Goal: Task Accomplishment & Management: Manage account settings

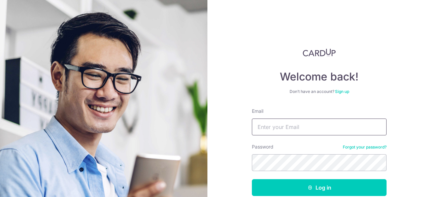
drag, startPoint x: 0, startPoint y: 0, endPoint x: 306, endPoint y: 128, distance: 331.3
click at [306, 128] on input "Email" at bounding box center [319, 126] width 135 height 17
type input "[EMAIL_ADDRESS][DOMAIN_NAME]"
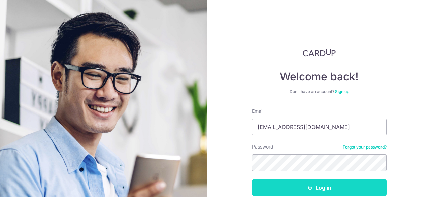
click at [314, 185] on button "Log in" at bounding box center [319, 187] width 135 height 17
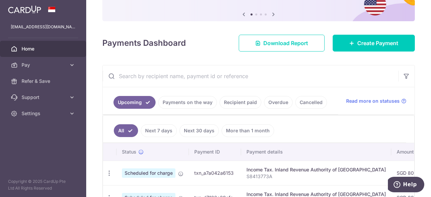
scroll to position [67, 0]
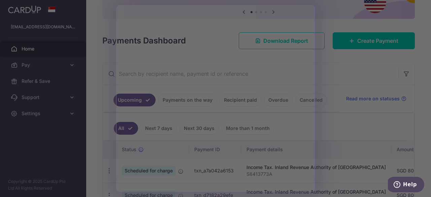
click at [358, 138] on div at bounding box center [217, 99] width 435 height 199
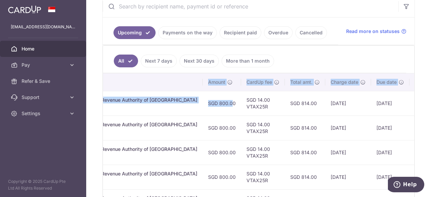
scroll to position [0, 211]
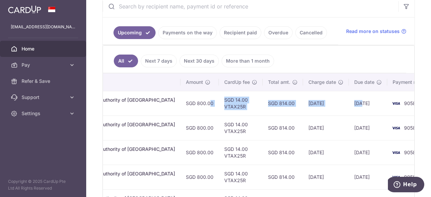
drag, startPoint x: 388, startPoint y: 104, endPoint x: 338, endPoint y: 109, distance: 50.8
click at [338, 109] on tr "Update payment Cancel payment Scheduled for charge txn_a7a042a6153 Income Tax. …" at bounding box center [165, 103] width 546 height 25
click at [314, 106] on td "19/09/2025" at bounding box center [326, 103] width 46 height 25
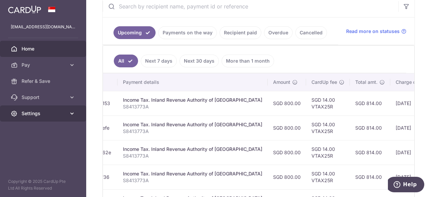
scroll to position [0, 0]
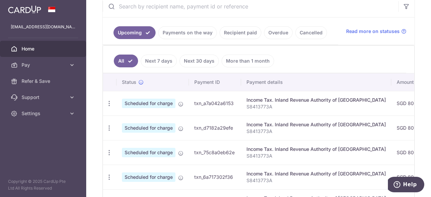
drag, startPoint x: 307, startPoint y: 101, endPoint x: 198, endPoint y: 106, distance: 109.5
click at [198, 106] on tr "Update payment Cancel payment Scheduled for charge txn_a7a042a6153 Income Tax. …" at bounding box center [376, 103] width 546 height 25
click at [110, 102] on icon "button" at bounding box center [109, 103] width 7 height 7
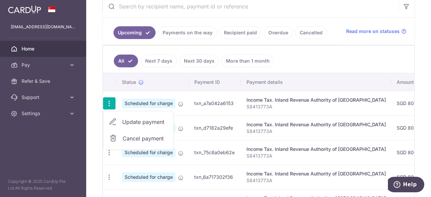
click at [137, 120] on span "Update payment" at bounding box center [145, 122] width 46 height 8
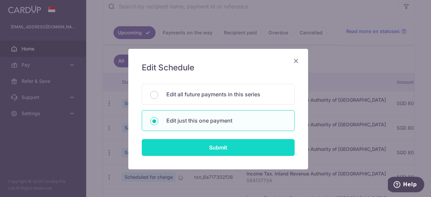
click at [224, 150] on input "Submit" at bounding box center [218, 147] width 153 height 17
radio input "true"
type input "800.00"
type input "[DATE]"
type input "S8413773A"
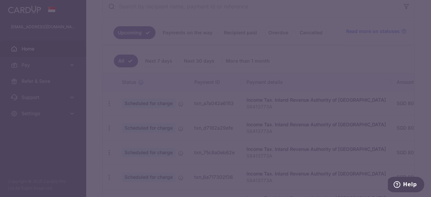
type input "VTAX25R"
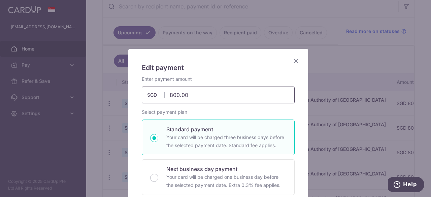
drag, startPoint x: 173, startPoint y: 96, endPoint x: 161, endPoint y: 94, distance: 12.3
click at [161, 94] on div "800.00 800.00 SGD" at bounding box center [218, 94] width 153 height 17
click at [207, 99] on input "80.00" at bounding box center [218, 94] width 153 height 17
drag, startPoint x: 170, startPoint y: 96, endPoint x: 163, endPoint y: 94, distance: 7.3
click at [163, 94] on input "80.00" at bounding box center [218, 94] width 153 height 17
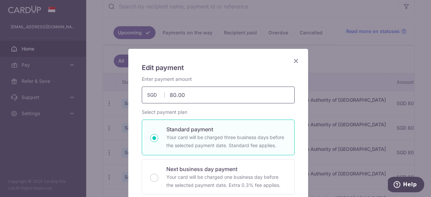
type input "50.00"
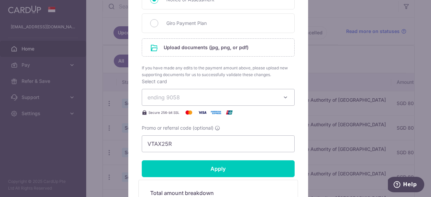
scroll to position [336, 0]
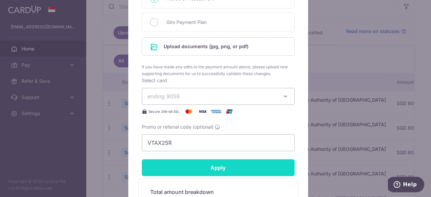
click at [240, 165] on input "Apply" at bounding box center [218, 167] width 153 height 17
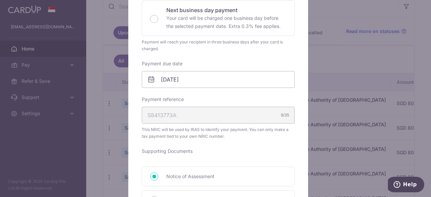
scroll to position [294, 0]
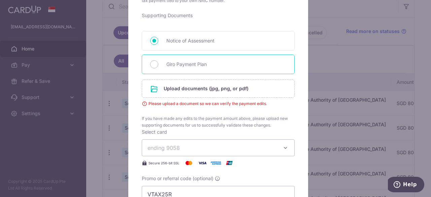
click at [194, 65] on span "Giro Payment Plan" at bounding box center [226, 64] width 120 height 8
click at [158, 65] on input "Giro Payment Plan" at bounding box center [154, 64] width 8 height 8
radio input "true"
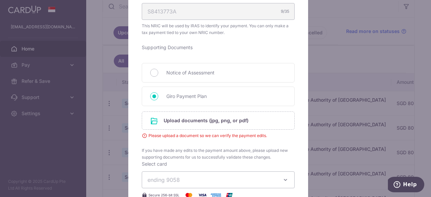
scroll to position [227, 0]
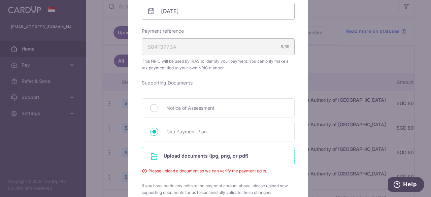
click at [217, 153] on input "file" at bounding box center [218, 155] width 152 height 17
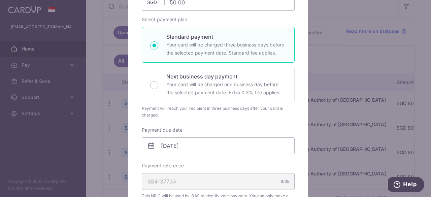
scroll to position [25, 0]
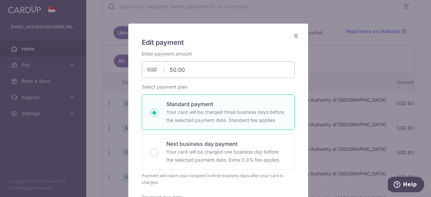
click at [296, 38] on icon "Close" at bounding box center [296, 35] width 8 height 8
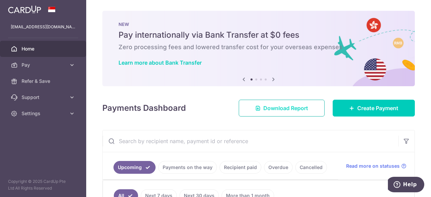
click at [287, 109] on span "Download Report" at bounding box center [285, 108] width 45 height 8
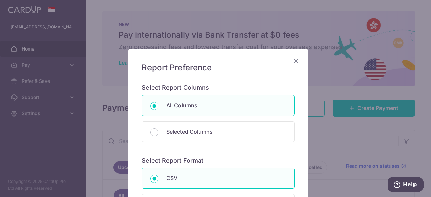
click at [294, 60] on icon "Close" at bounding box center [296, 61] width 8 height 8
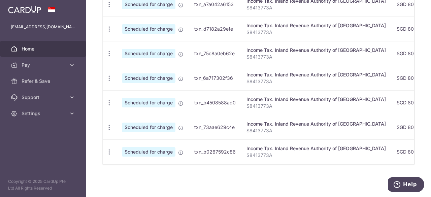
scroll to position [133, 0]
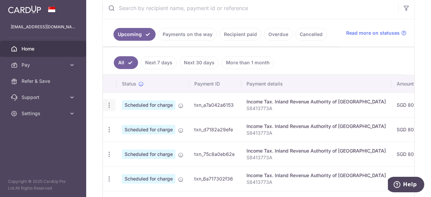
click at [107, 104] on icon "button" at bounding box center [109, 105] width 7 height 7
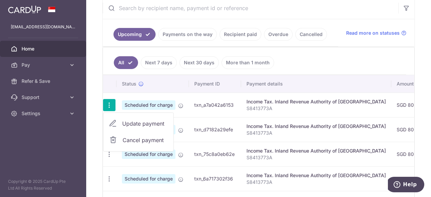
click at [137, 138] on span "Cancel payment" at bounding box center [144, 140] width 45 height 8
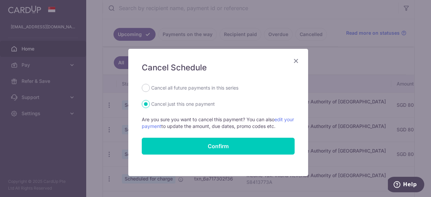
click at [292, 64] on icon "Close" at bounding box center [296, 61] width 8 height 8
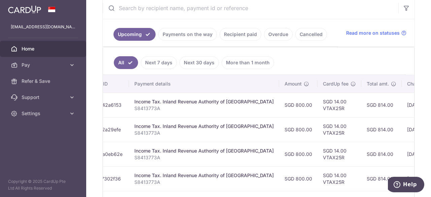
scroll to position [0, 0]
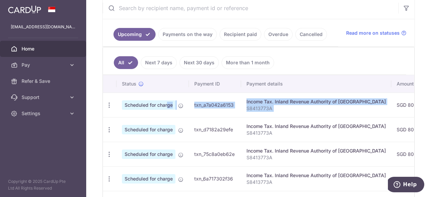
drag, startPoint x: 368, startPoint y: 101, endPoint x: 151, endPoint y: 101, distance: 216.7
click at [151, 101] on tr "Update payment Cancel payment Scheduled for charge txn_a7a042a6153 Income Tax. …" at bounding box center [376, 105] width 546 height 25
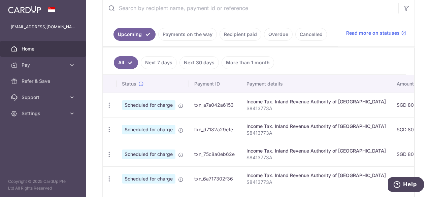
click at [146, 104] on span "Scheduled for charge" at bounding box center [149, 104] width 54 height 9
click at [108, 104] on icon "button" at bounding box center [109, 105] width 7 height 7
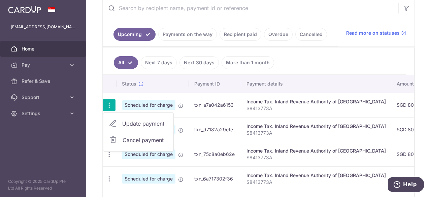
click at [331, 102] on div "Income Tax. Inland Revenue Authority of [GEOGRAPHIC_DATA]" at bounding box center [315, 101] width 139 height 7
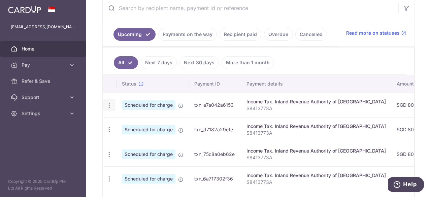
click at [109, 103] on icon "button" at bounding box center [109, 105] width 7 height 7
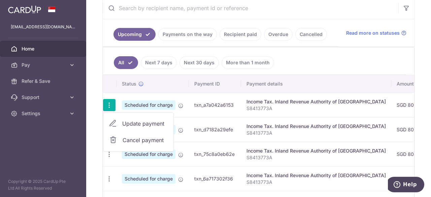
click at [141, 137] on span "Cancel payment" at bounding box center [144, 140] width 45 height 8
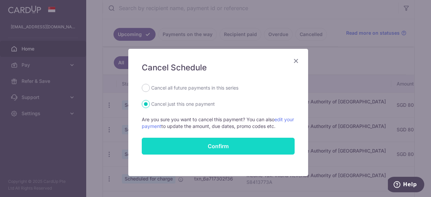
click at [220, 145] on button "Confirm" at bounding box center [218, 146] width 153 height 17
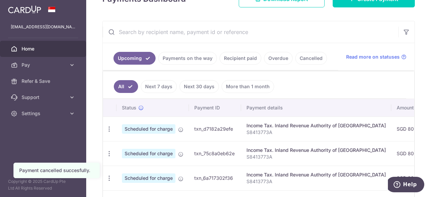
scroll to position [0, 211]
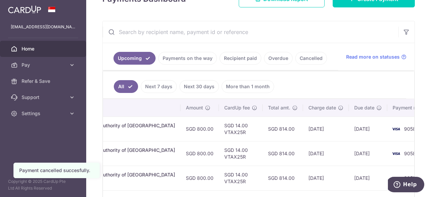
drag, startPoint x: 365, startPoint y: 131, endPoint x: 319, endPoint y: 127, distance: 45.9
click at [319, 127] on tr "Update payment Cancel payment Scheduled for charge txn_d7182a29efe Income Tax. …" at bounding box center [165, 128] width 546 height 25
click at [314, 127] on td "[DATE]" at bounding box center [326, 128] width 46 height 25
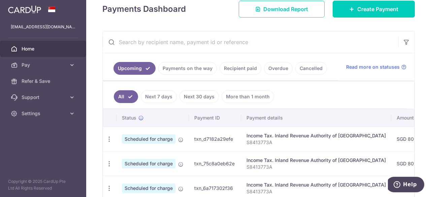
scroll to position [101, 0]
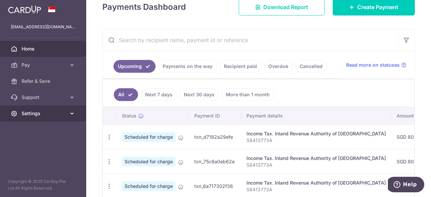
click at [67, 115] on link "Settings" at bounding box center [43, 113] width 86 height 16
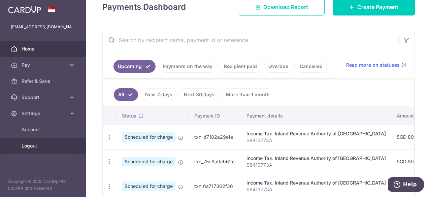
click at [31, 143] on span "Logout" at bounding box center [44, 145] width 44 height 7
